Goal: Task Accomplishment & Management: Manage account settings

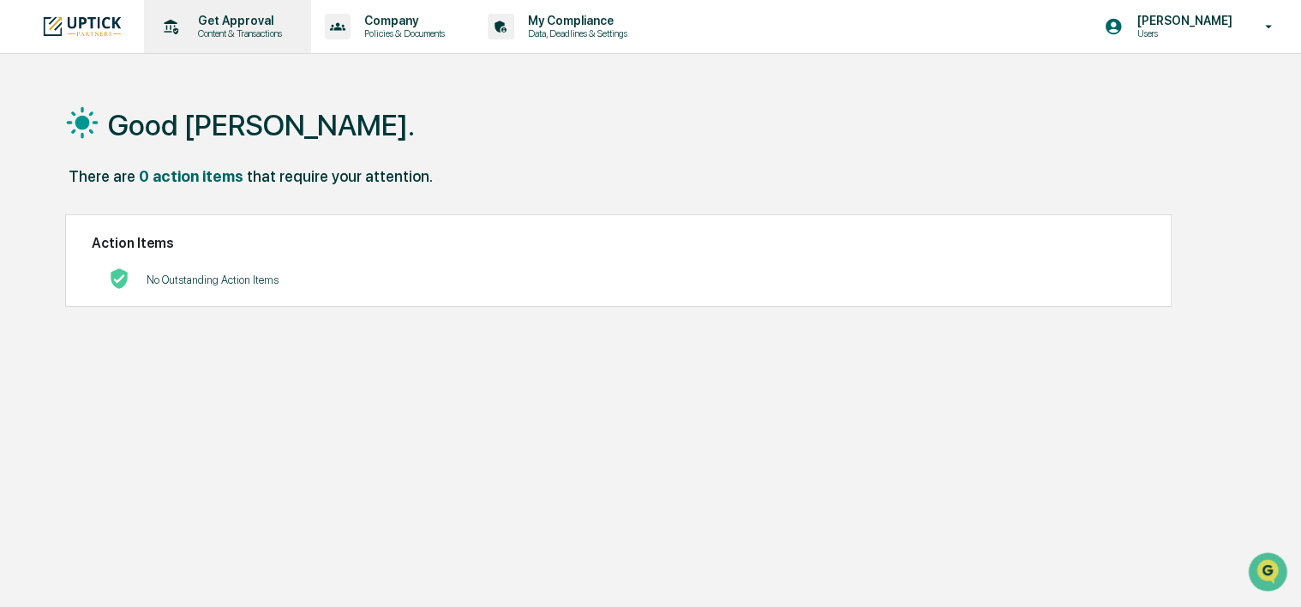
click at [229, 29] on p "Content & Transactions" at bounding box center [237, 33] width 106 height 12
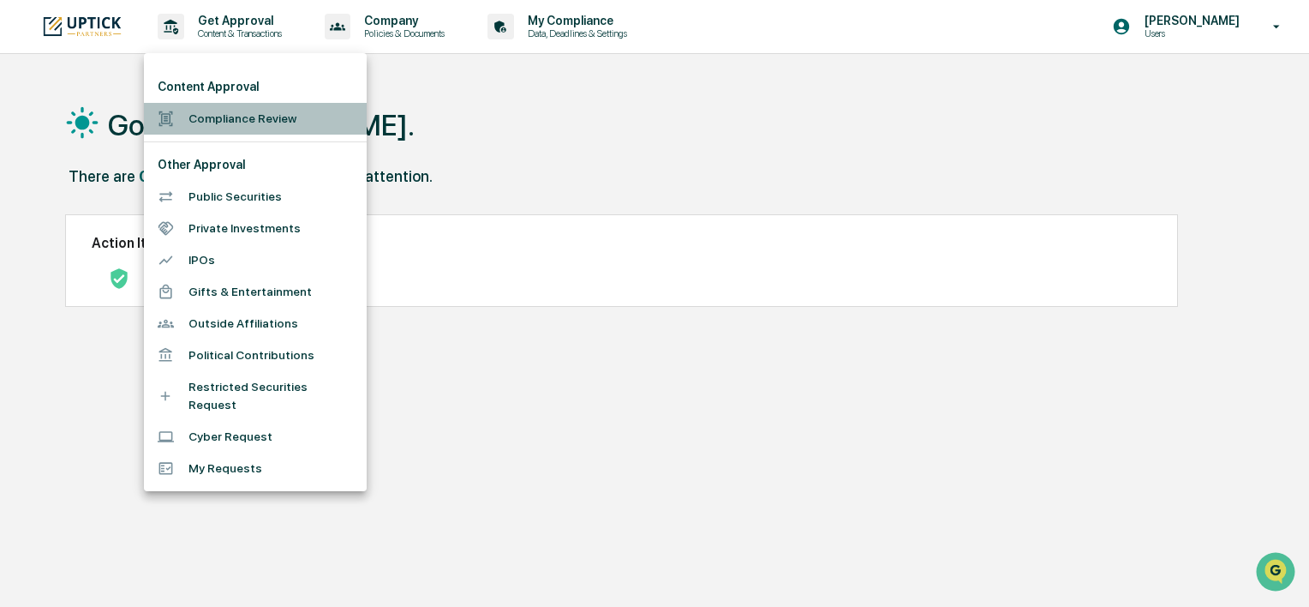
click at [279, 126] on li "Compliance Review" at bounding box center [255, 119] width 223 height 32
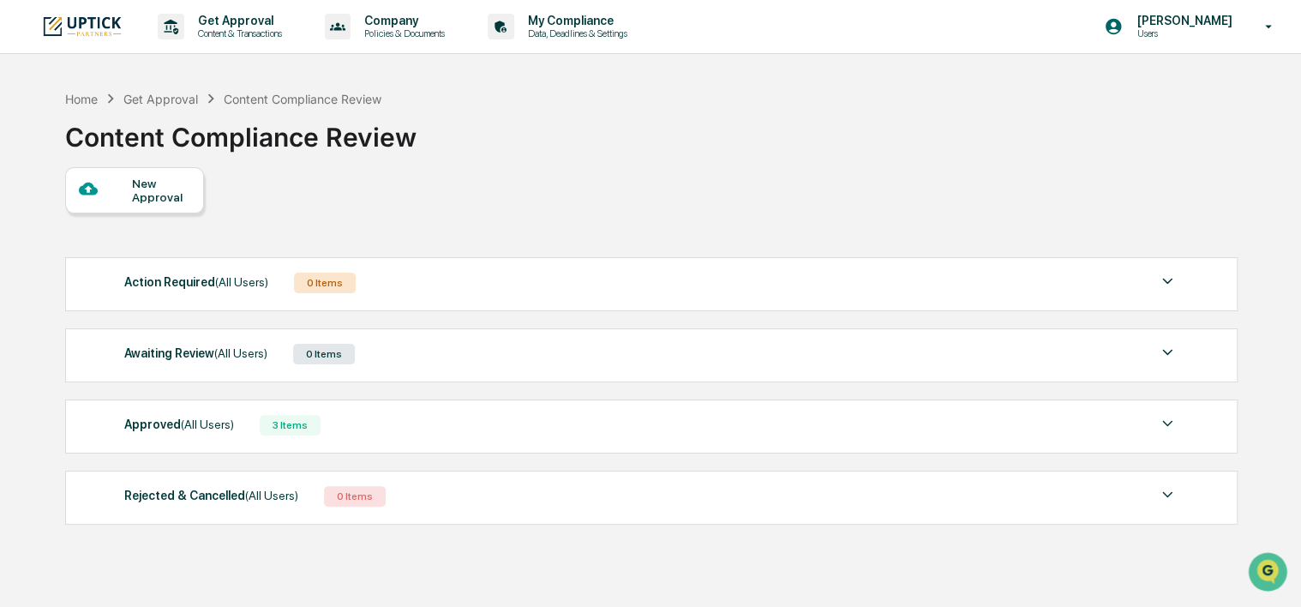
click at [170, 358] on div "Awaiting Review (All Users)" at bounding box center [195, 353] width 143 height 22
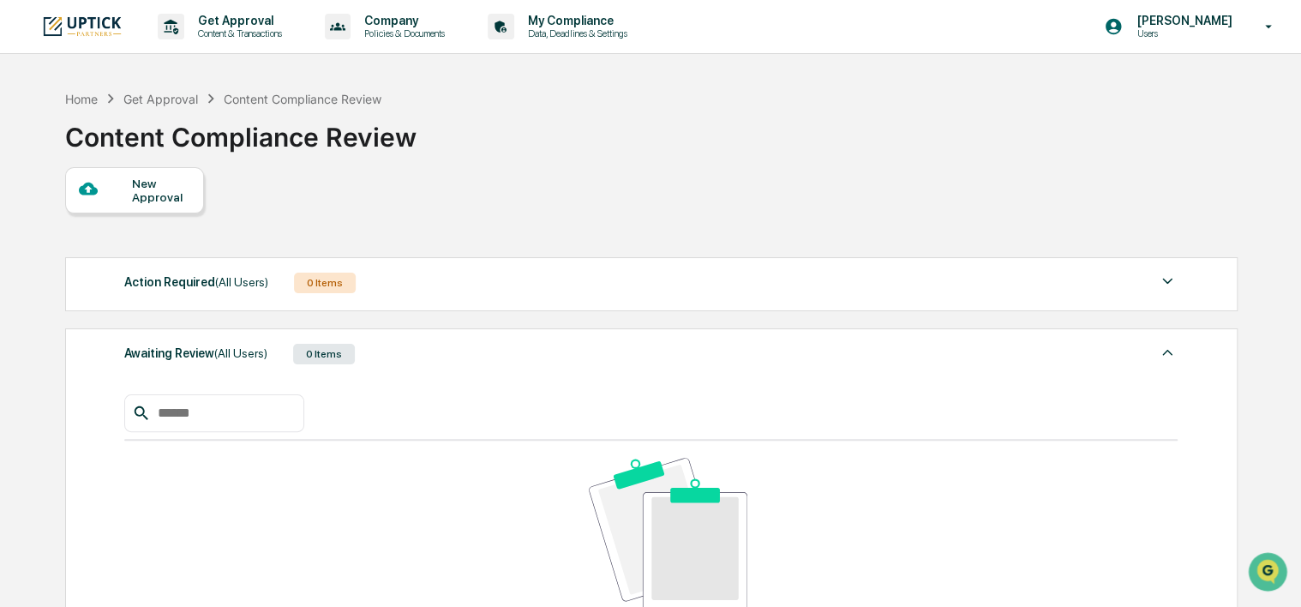
click at [178, 353] on div "Awaiting Review (All Users)" at bounding box center [195, 353] width 143 height 22
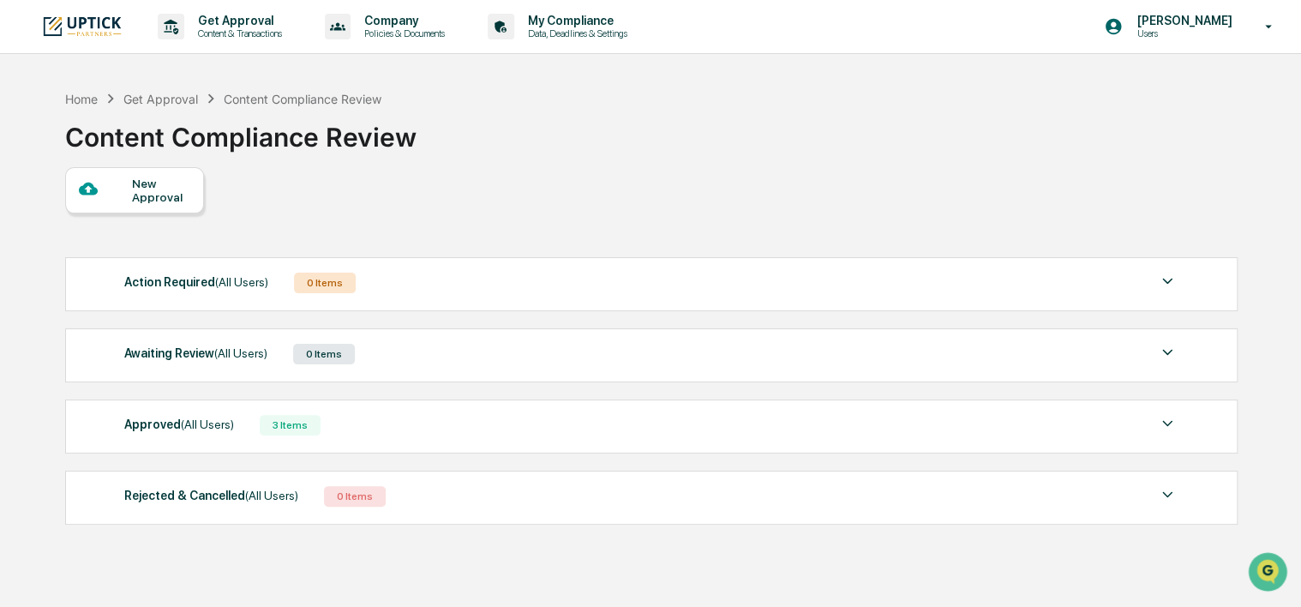
click at [168, 426] on div "Approved (All Users)" at bounding box center [179, 424] width 110 height 22
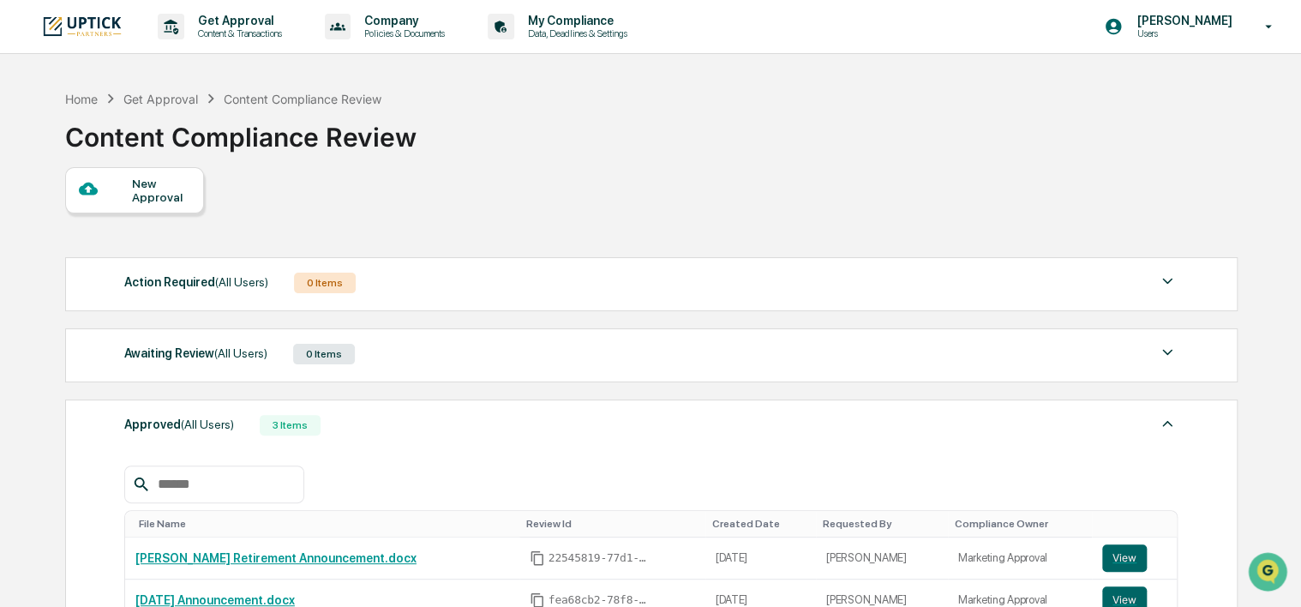
click at [1163, 350] on img at bounding box center [1167, 352] width 21 height 21
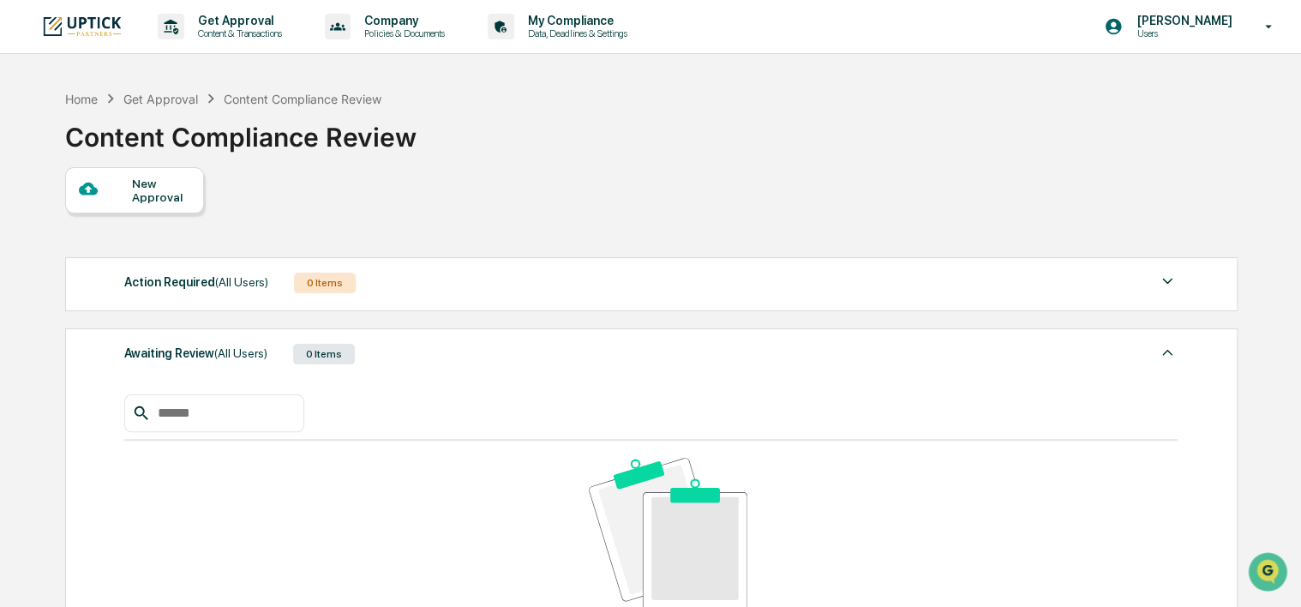
click at [1168, 350] on img at bounding box center [1167, 352] width 21 height 21
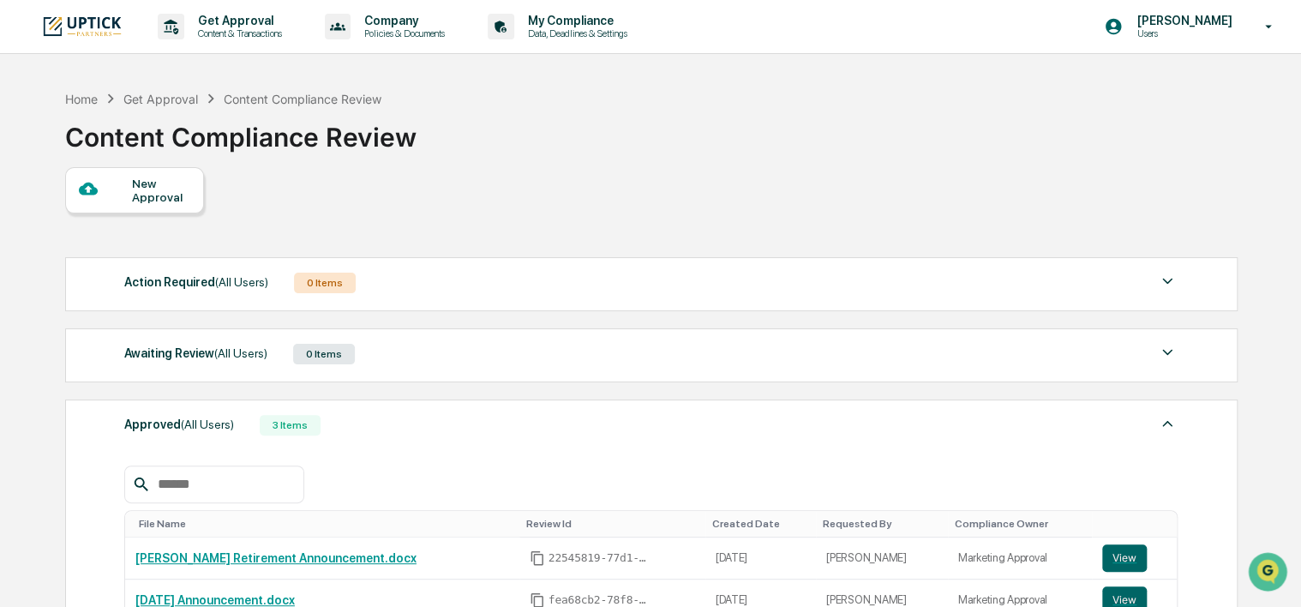
click at [1165, 289] on img at bounding box center [1167, 281] width 21 height 21
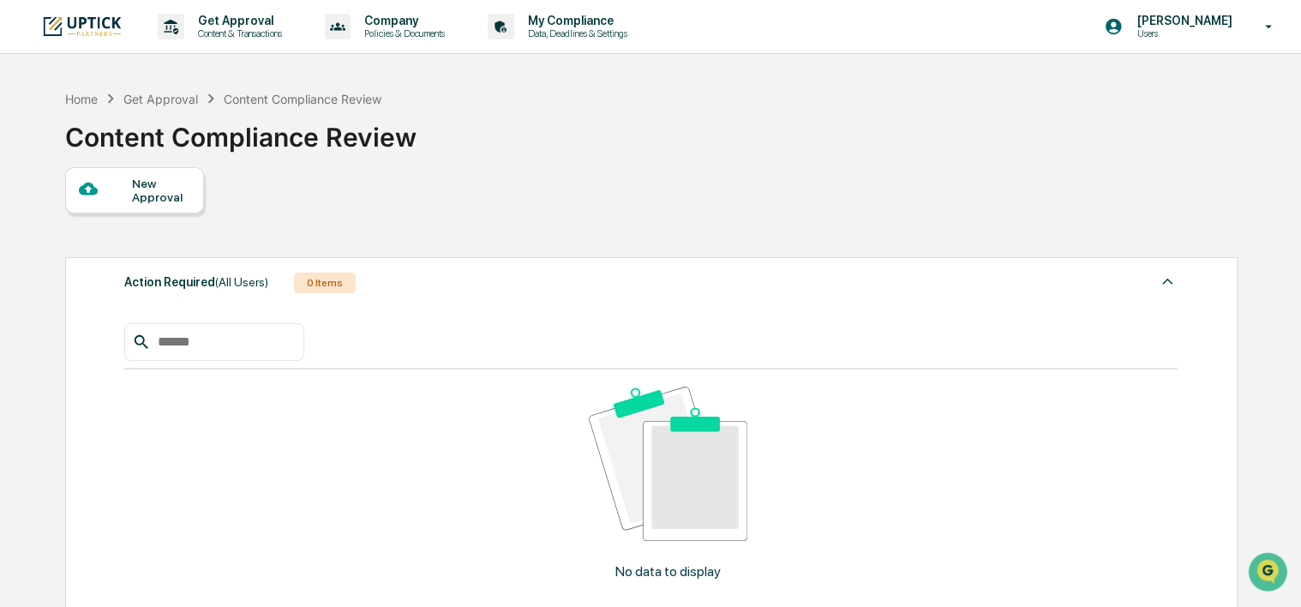
click at [1167, 288] on img at bounding box center [1167, 281] width 21 height 21
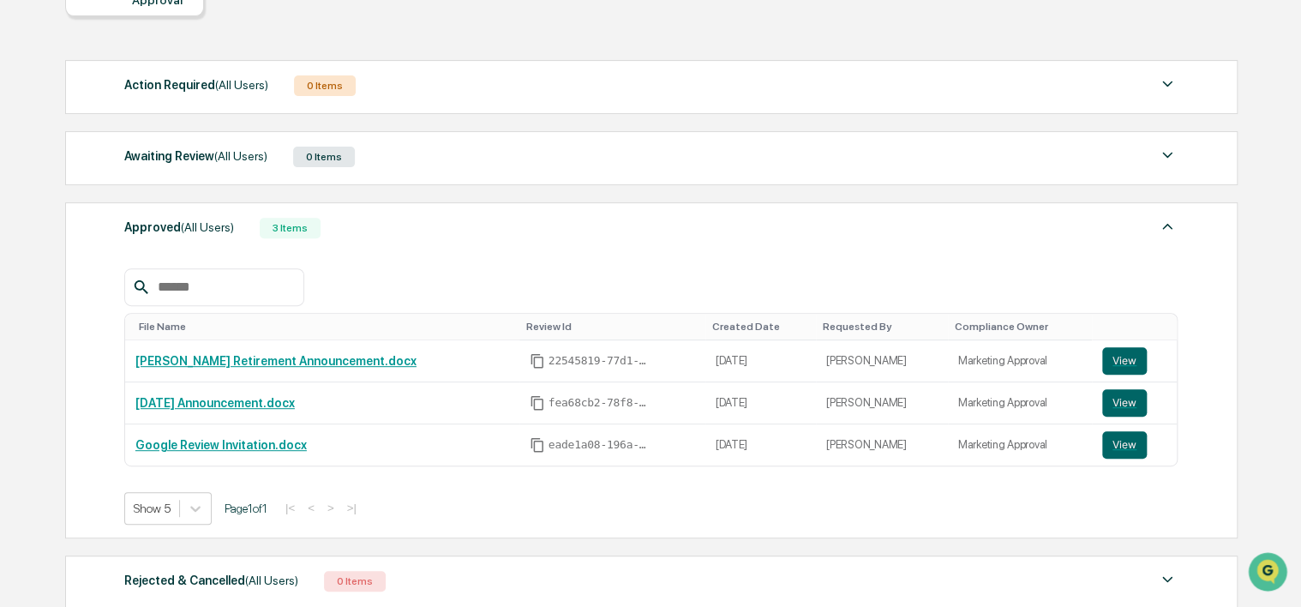
scroll to position [326, 0]
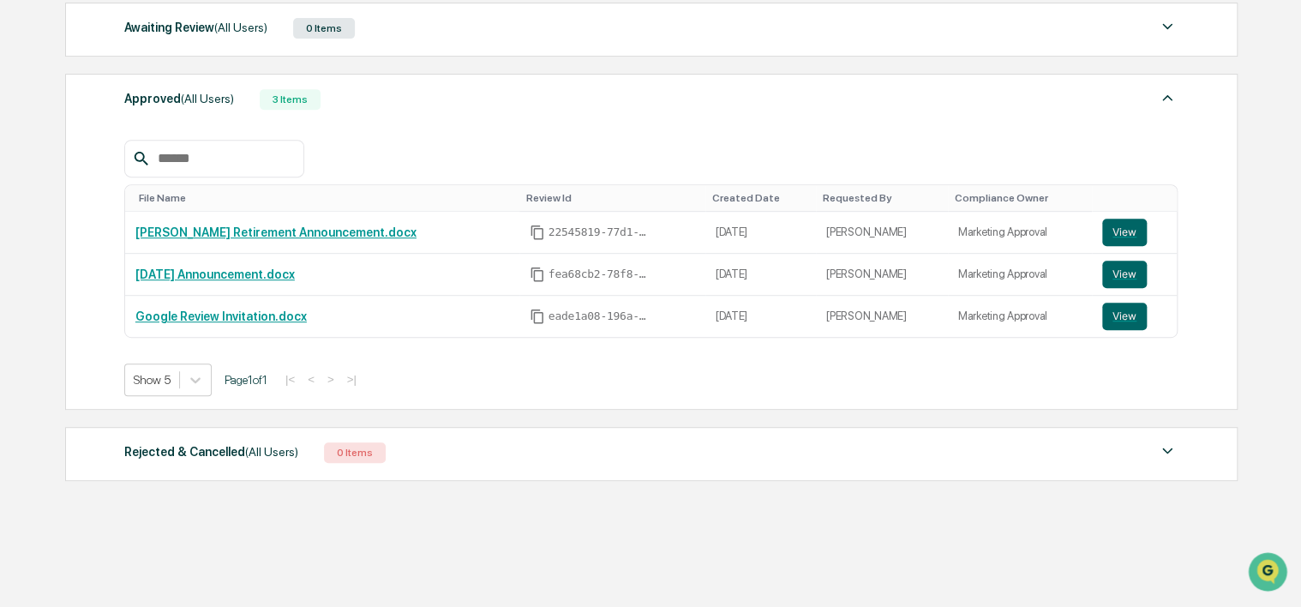
click at [1167, 451] on img at bounding box center [1167, 450] width 21 height 21
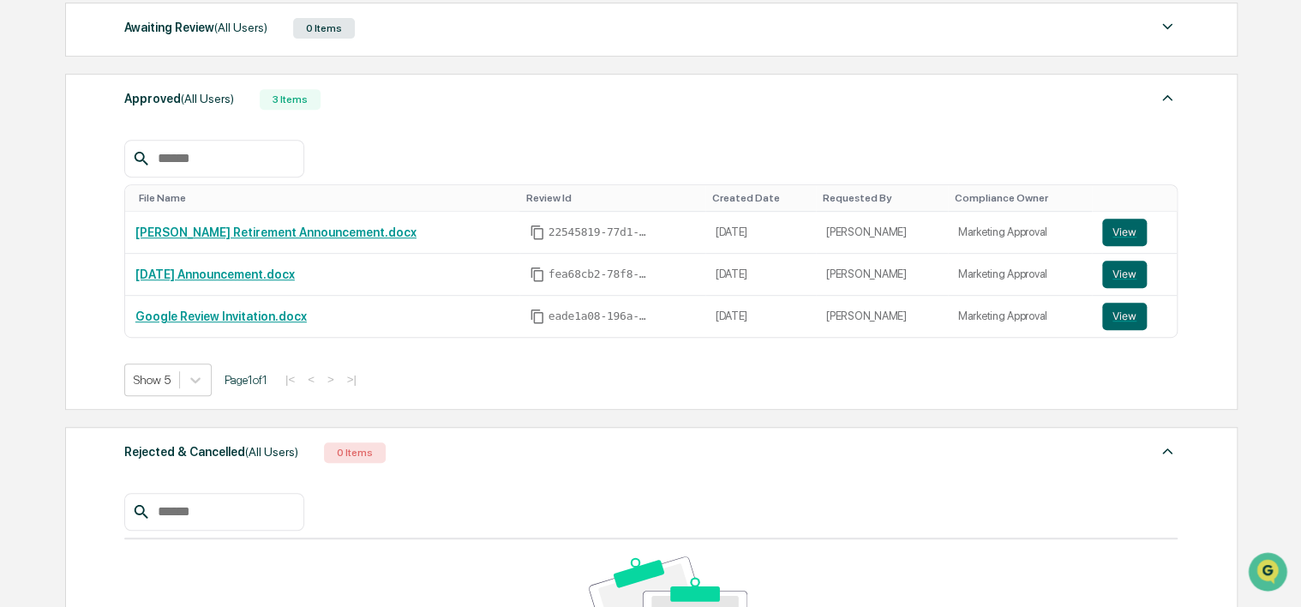
click at [1169, 451] on img at bounding box center [1167, 450] width 21 height 21
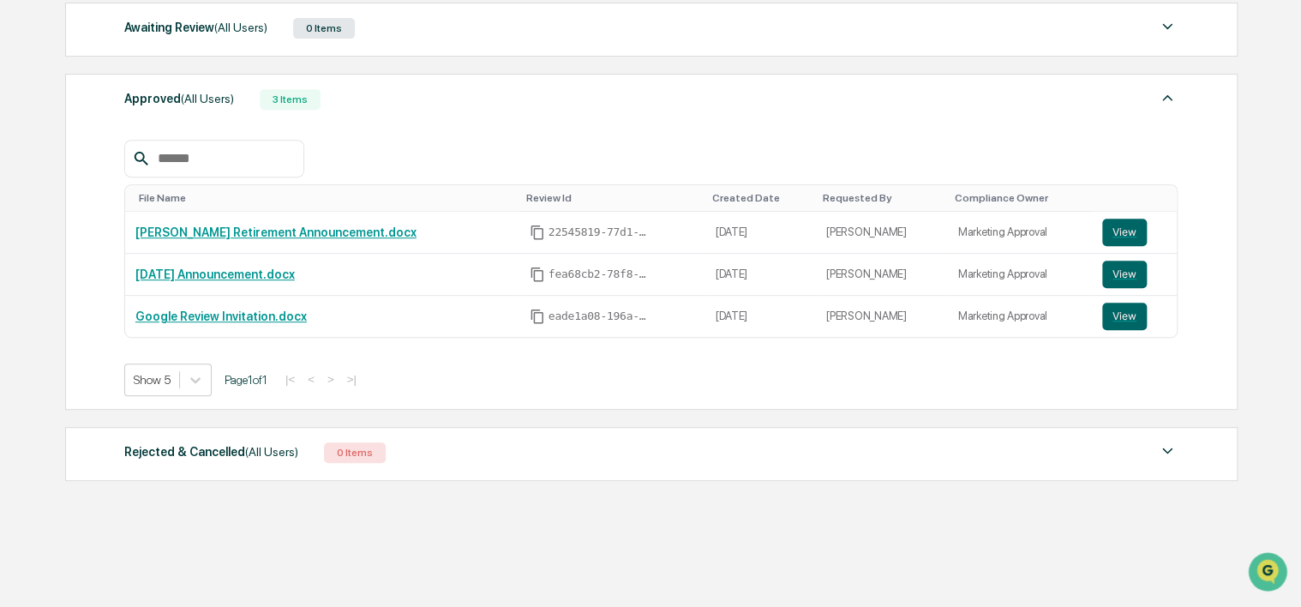
scroll to position [0, 0]
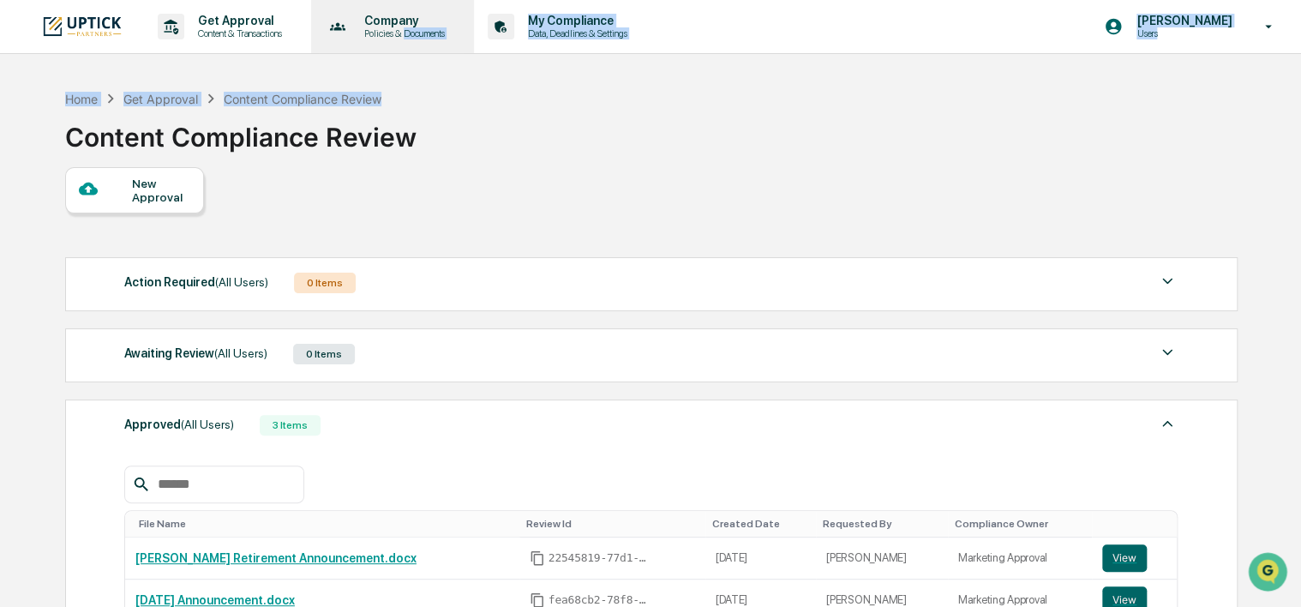
drag, startPoint x: 402, startPoint y: 73, endPoint x: 415, endPoint y: 27, distance: 47.2
click at [415, 27] on div "Get Approval Content & Transactions Company Policies & Documents My Compliance …" at bounding box center [650, 466] width 1301 height 932
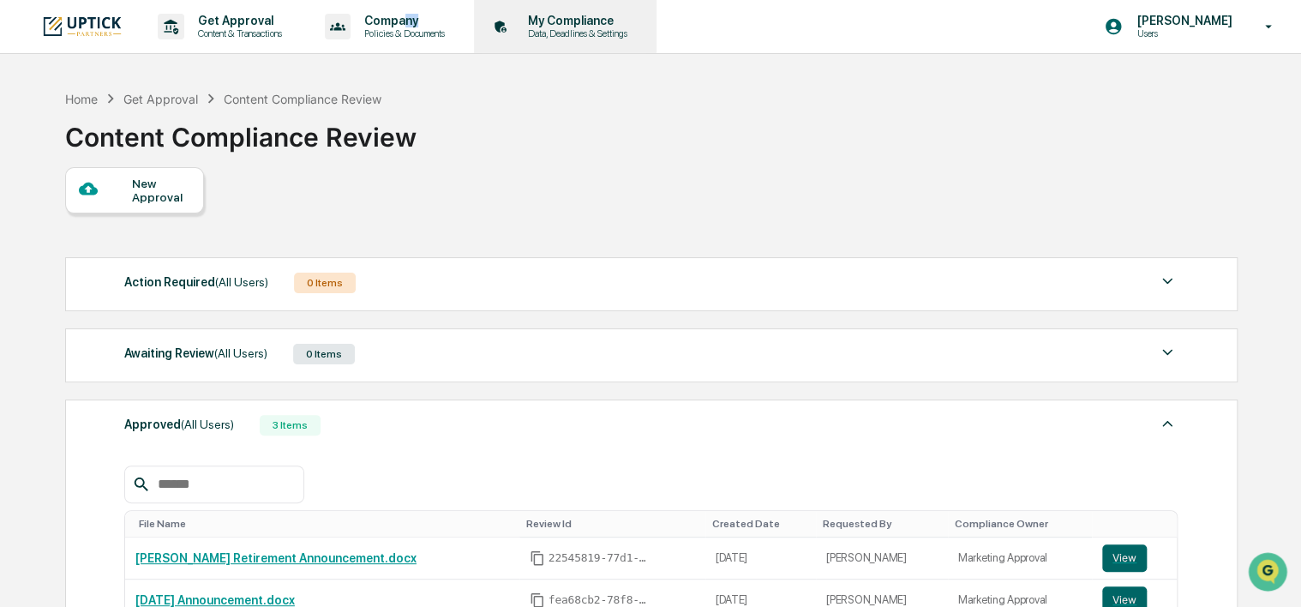
drag, startPoint x: 415, startPoint y: 27, endPoint x: 541, endPoint y: 37, distance: 127.2
click at [517, 35] on div "Get Approval Content & Transactions Company Policies & Documents My Compliance …" at bounding box center [348, 26] width 615 height 53
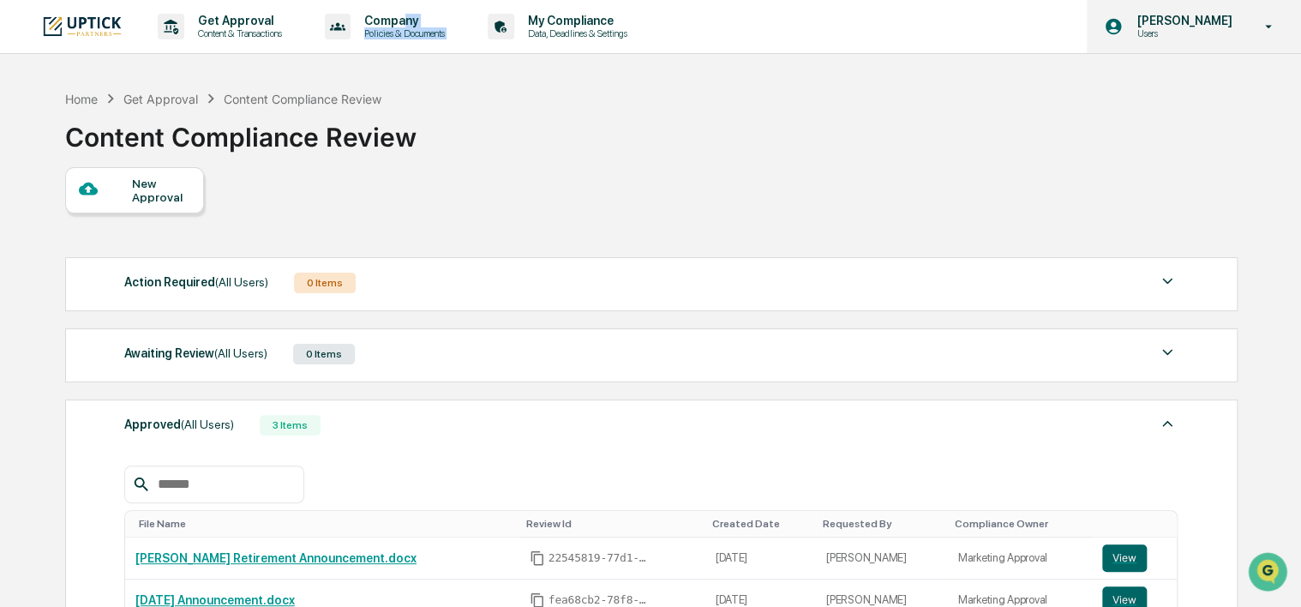
click at [1271, 33] on icon at bounding box center [1268, 27] width 30 height 16
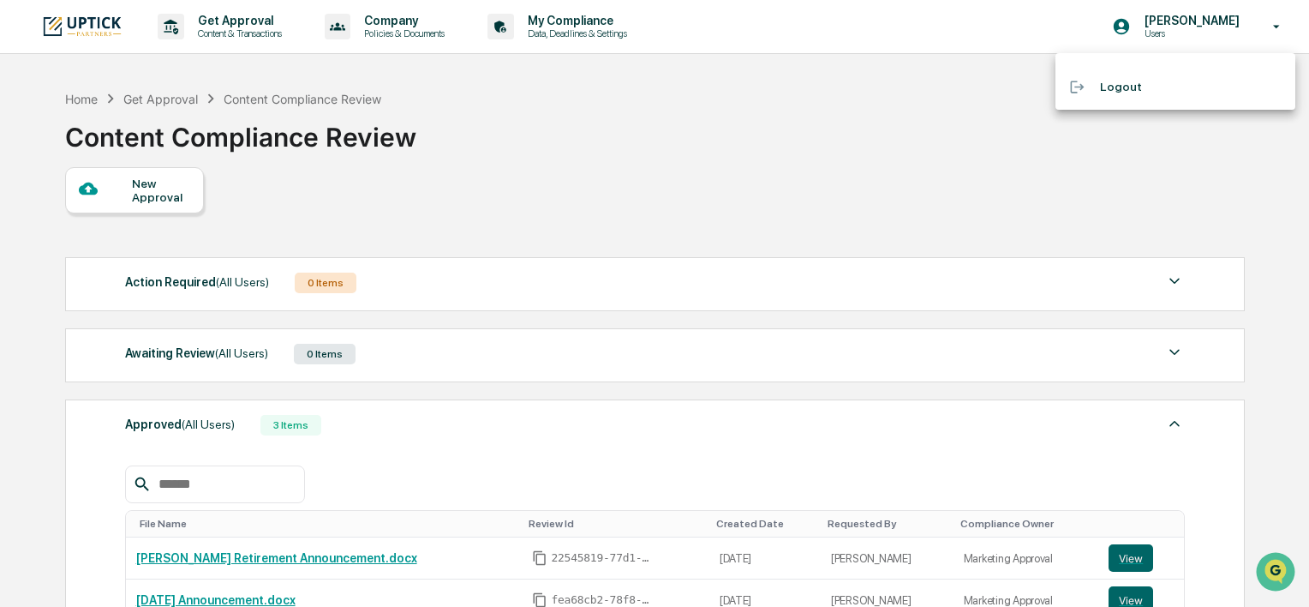
click at [693, 128] on div at bounding box center [654, 303] width 1309 height 607
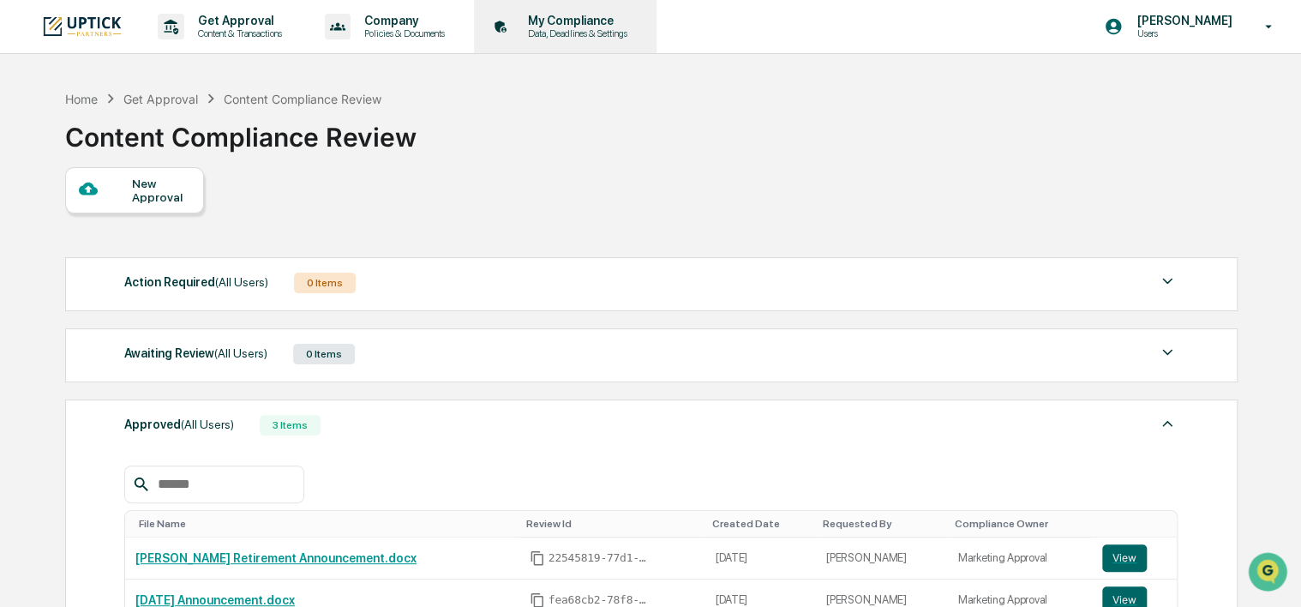
click at [593, 22] on p "My Compliance" at bounding box center [575, 21] width 122 height 14
